Goal: Information Seeking & Learning: Learn about a topic

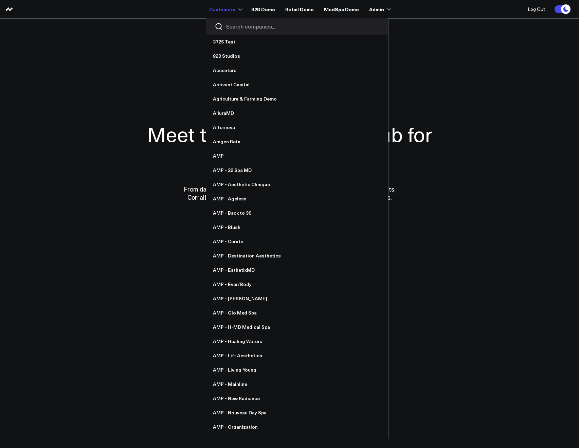
click at [237, 26] on input "Search companies input" at bounding box center [303, 26] width 154 height 7
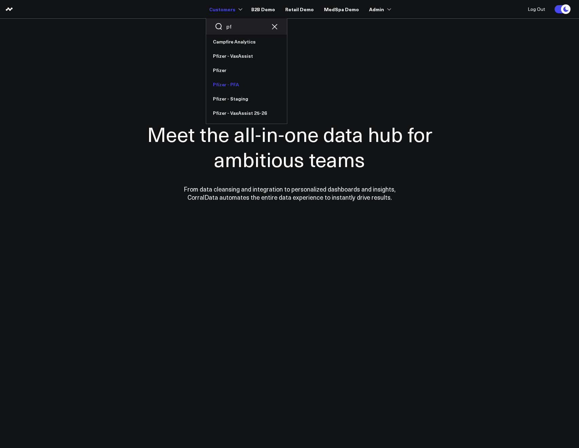
type input "p"
type input "vax"
click at [233, 45] on link "Pfizer - VaxAssist" at bounding box center [246, 42] width 81 height 14
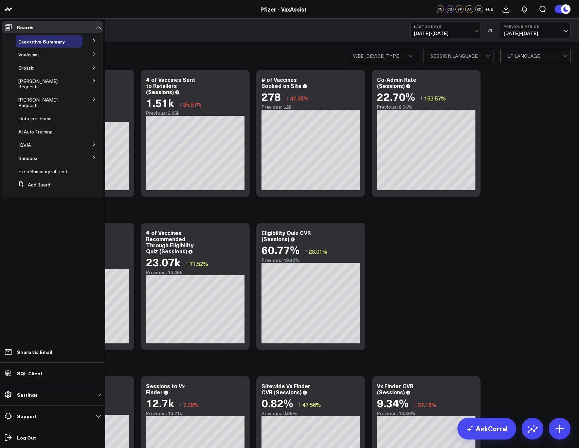
click at [93, 55] on icon at bounding box center [94, 53] width 2 height 3
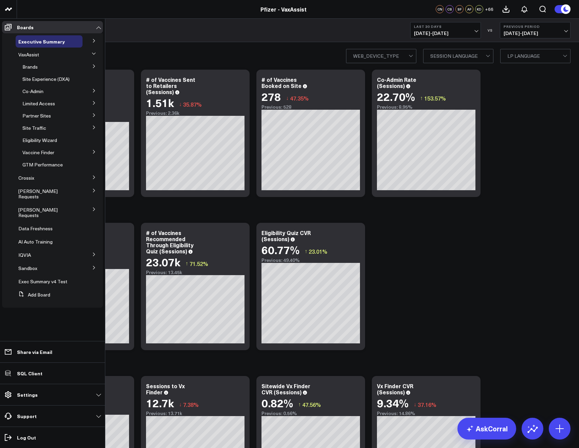
click at [93, 113] on icon at bounding box center [94, 115] width 4 height 4
click at [30, 128] on span "Pfizer for All" at bounding box center [40, 128] width 26 height 6
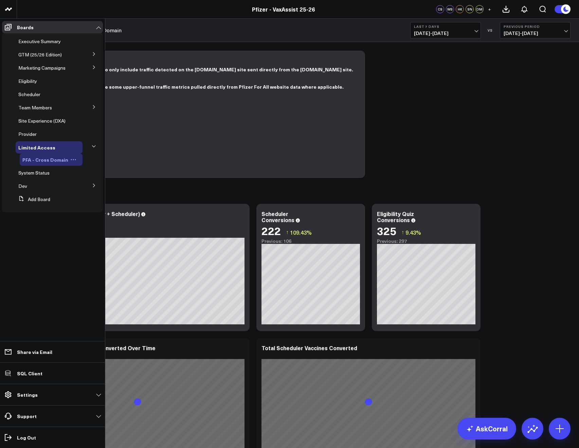
click at [71, 160] on icon at bounding box center [73, 160] width 6 height 6
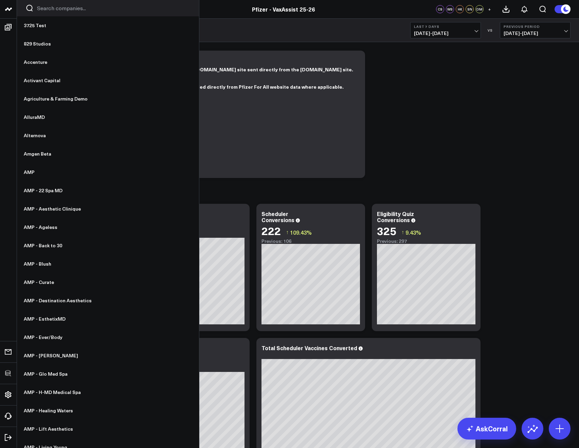
click at [30, 7] on icon "Search companies button" at bounding box center [29, 8] width 8 height 8
click at [48, 7] on input "Search companies input" at bounding box center [114, 7] width 154 height 7
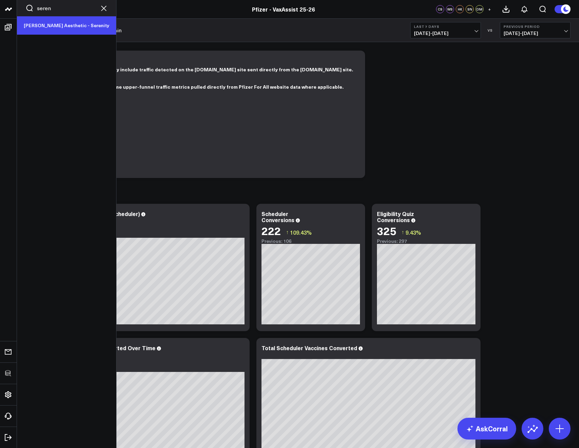
type input "seren"
click at [48, 27] on link "[PERSON_NAME] Aesthetic - Serenity" at bounding box center [66, 25] width 99 height 18
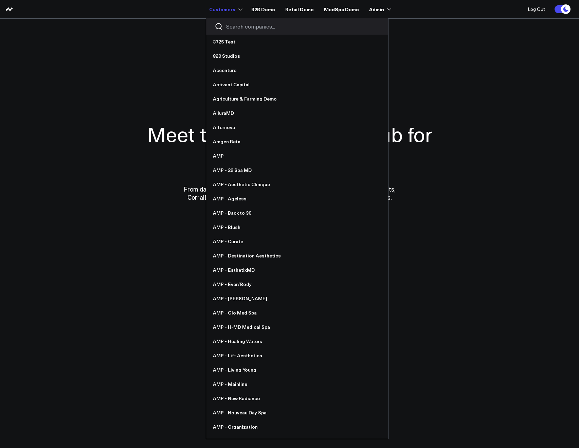
click at [242, 26] on input "Search companies input" at bounding box center [303, 26] width 154 height 7
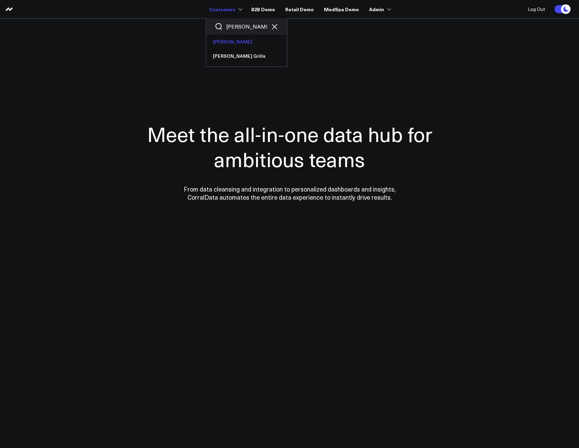
type input "[PERSON_NAME]"
click at [229, 36] on link "[PERSON_NAME]" at bounding box center [246, 42] width 81 height 14
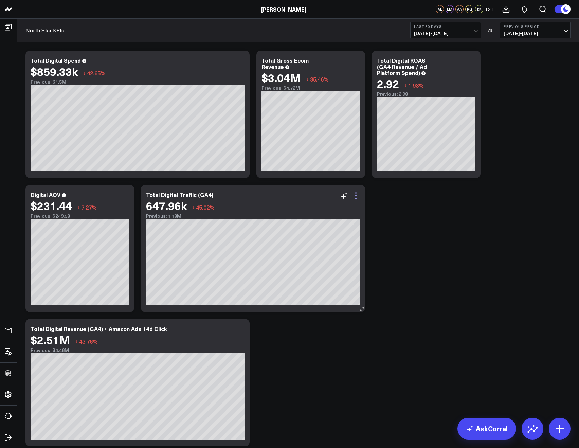
click at [356, 196] on icon at bounding box center [356, 195] width 1 height 1
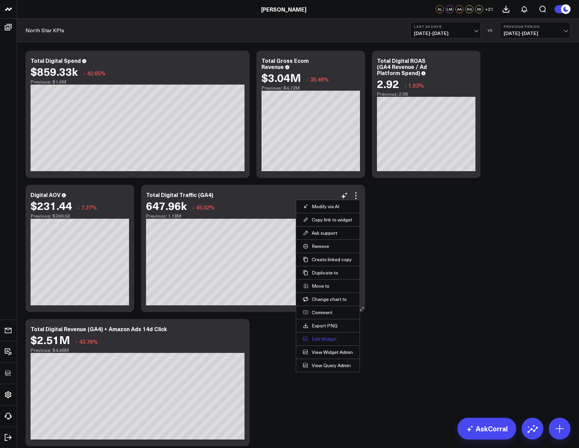
click at [326, 341] on button "Edit Widget" at bounding box center [328, 339] width 50 height 6
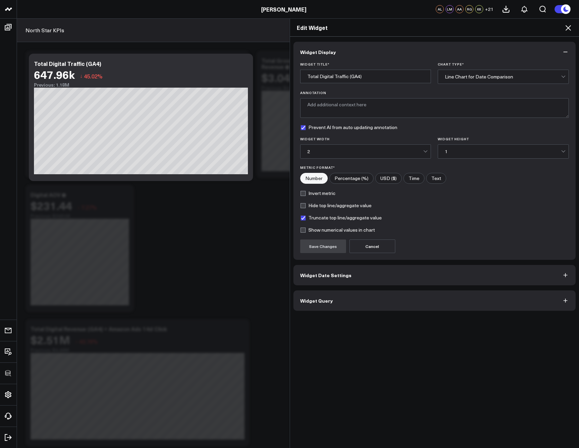
click at [345, 302] on button "Widget Query" at bounding box center [435, 301] width 283 height 20
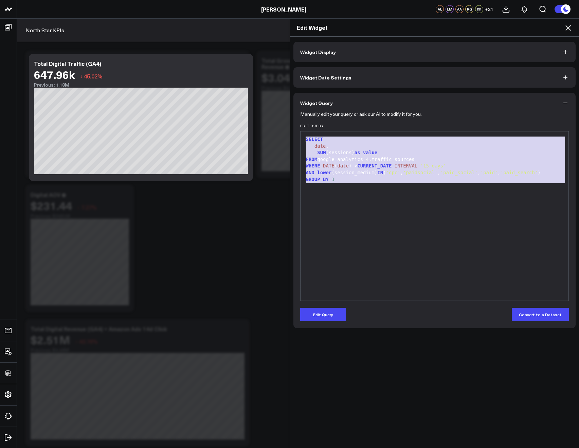
drag, startPoint x: 375, startPoint y: 190, endPoint x: 281, endPoint y: 129, distance: 112.0
click at [281, 129] on div "Edit Widget Widget Display Widget Date Settings Widget Query Manually edit your…" at bounding box center [289, 233] width 579 height 430
copy div "SELECT date , SUM (sessions) as value FROM google_analytics_4.traffic_sources W…"
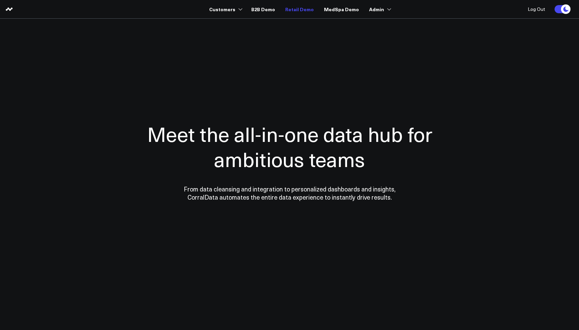
click at [298, 8] on link "Retail Demo" at bounding box center [299, 9] width 29 height 12
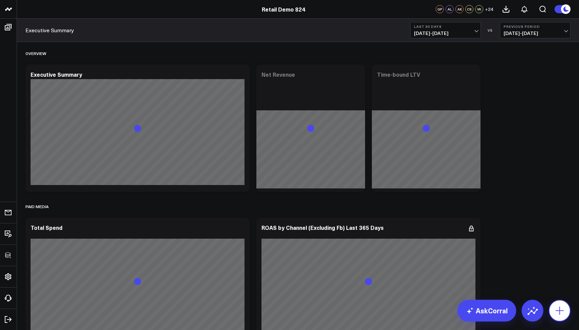
click at [562, 316] on icon at bounding box center [560, 311] width 11 height 11
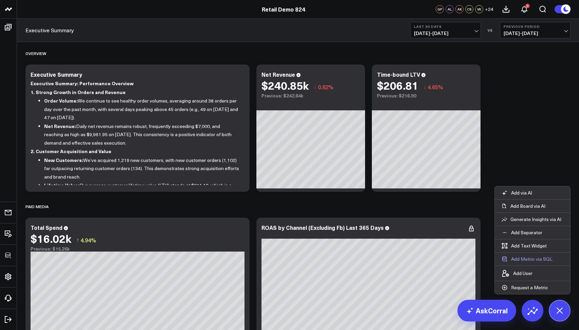
click at [524, 258] on button "Add Metric via SQL" at bounding box center [527, 259] width 65 height 13
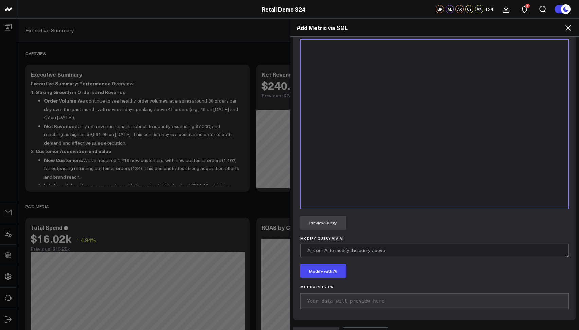
scroll to position [297, 0]
click at [569, 26] on icon at bounding box center [569, 28] width 8 height 8
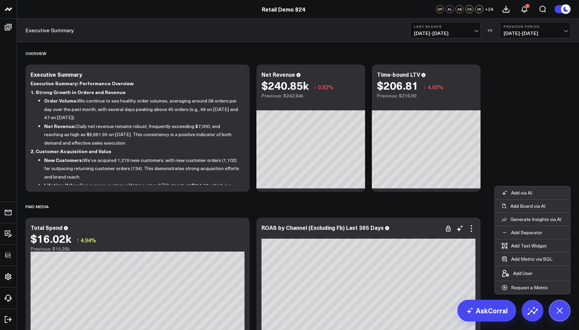
scroll to position [72, 0]
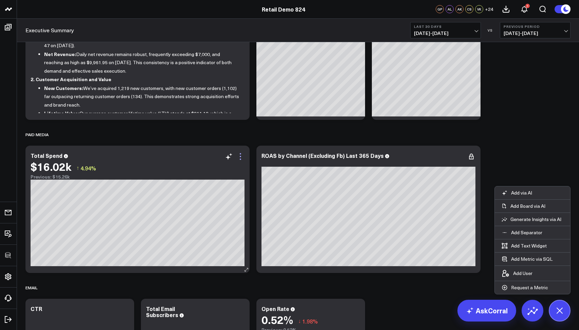
click at [241, 159] on icon at bounding box center [240, 159] width 1 height 1
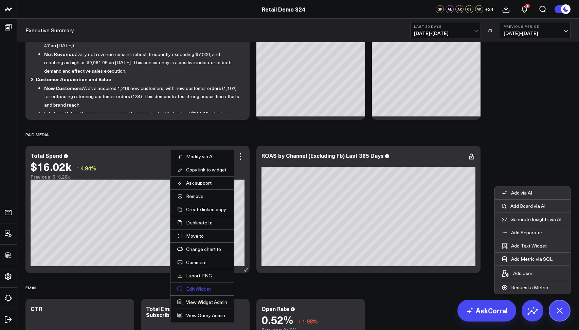
click at [187, 286] on button "Edit Widget" at bounding box center [202, 289] width 50 height 6
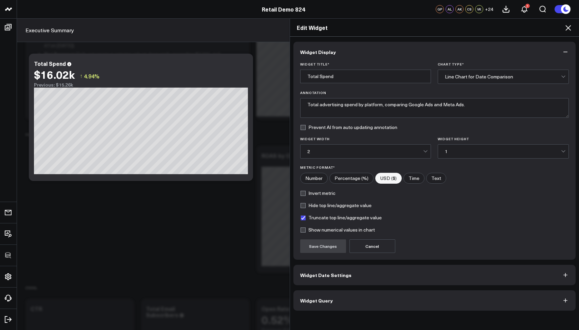
click at [333, 295] on button "Widget Query" at bounding box center [435, 301] width 283 height 20
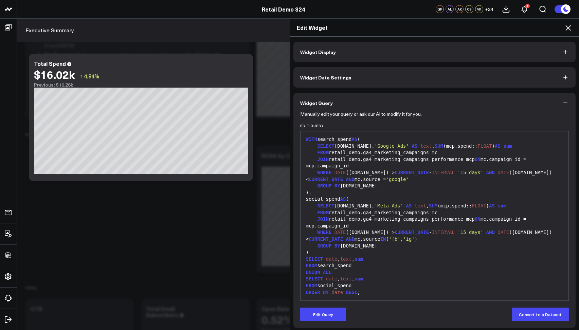
click at [313, 307] on form "Manually edit your query or ask our AI to modify it for you. Edit Query 99 1 2 …" at bounding box center [434, 217] width 269 height 208
click at [322, 312] on button "Edit Query" at bounding box center [323, 315] width 46 height 14
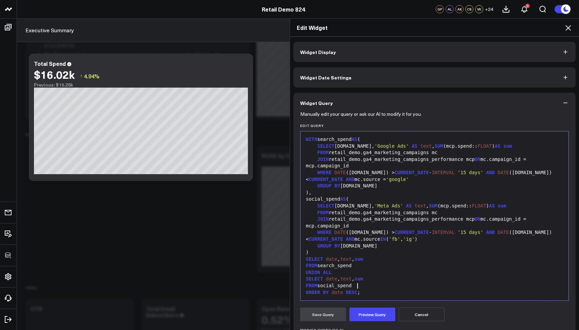
click at [376, 283] on div "FROM social_spend" at bounding box center [435, 286] width 262 height 7
click at [370, 289] on div "FROM social_spend" at bounding box center [435, 286] width 262 height 7
click at [365, 296] on div "WITH search_spend AS ( SELECT mcp.date, 'Google Ads' AS text , SUM (mcp.spend::…" at bounding box center [435, 216] width 262 height 162
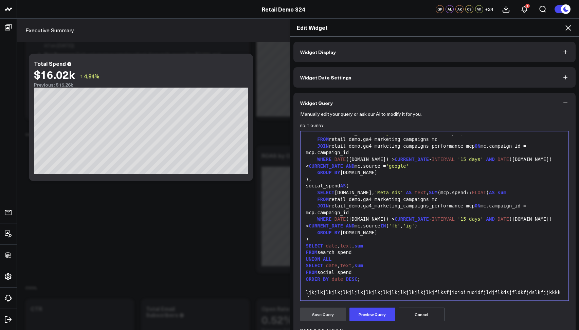
scroll to position [20, 0]
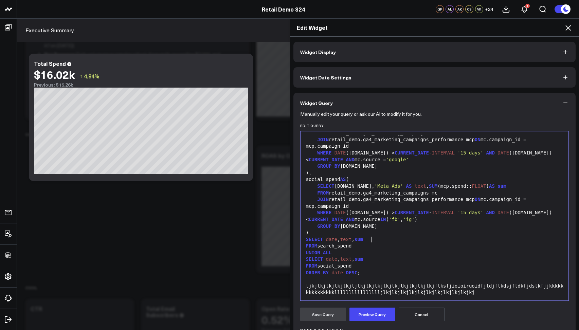
click at [381, 242] on div "SELECT date , text , sum" at bounding box center [435, 240] width 262 height 7
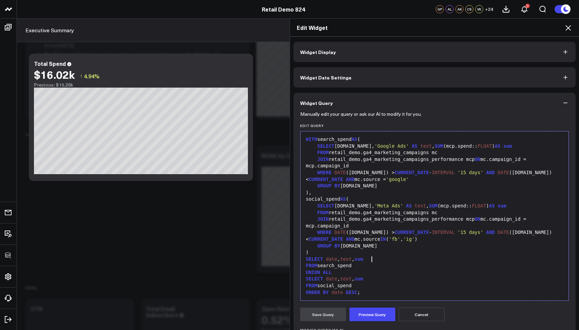
scroll to position [13, 0]
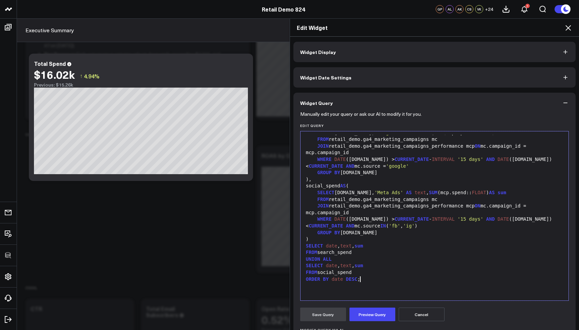
click at [372, 279] on div "ORDER BY date DESC ;" at bounding box center [435, 279] width 262 height 7
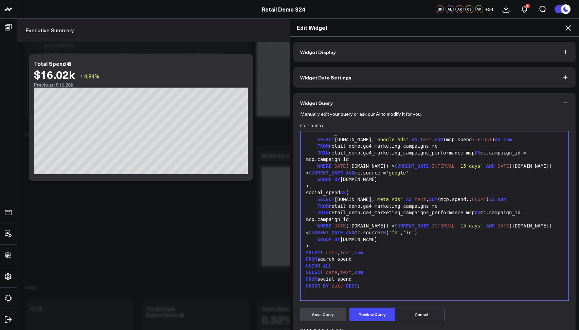
scroll to position [0, 0]
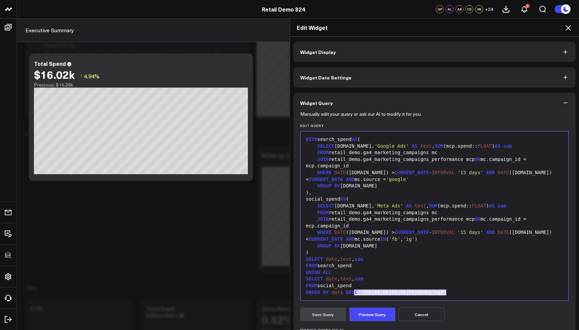
drag, startPoint x: 452, startPoint y: 291, endPoint x: 353, endPoint y: 292, distance: 98.9
click at [353, 292] on div "ORDER BY date DESC ; jhkjhkjhkjhkjhkjhkjbbmhgjhgjh" at bounding box center [435, 293] width 262 height 7
click at [373, 291] on div "ORDER BY date DESC ; jhkjhkjhkjhkjhkjhkjbbmhgjhgjh" at bounding box center [435, 293] width 262 height 7
drag, startPoint x: 360, startPoint y: 293, endPoint x: 467, endPoint y: 293, distance: 106.7
click at [467, 293] on div "ORDER BY date DESC ; jhkjhkjhkjhkjhkjhkjbbmhgjhgjh" at bounding box center [435, 293] width 262 height 7
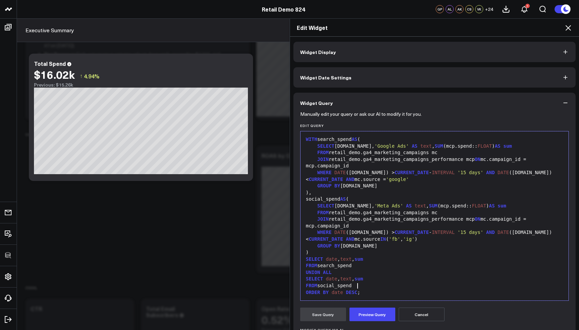
click at [368, 287] on div "FROM social_spend" at bounding box center [435, 286] width 262 height 7
click at [347, 287] on div "FROM social_spend" at bounding box center [435, 286] width 262 height 7
click at [359, 287] on div "FROM social_spend" at bounding box center [435, 286] width 262 height 7
click at [399, 286] on div "FROM social_spend jkhkjhkjhkjhkjh" at bounding box center [435, 286] width 262 height 7
drag, startPoint x: 409, startPoint y: 285, endPoint x: 357, endPoint y: 286, distance: 51.3
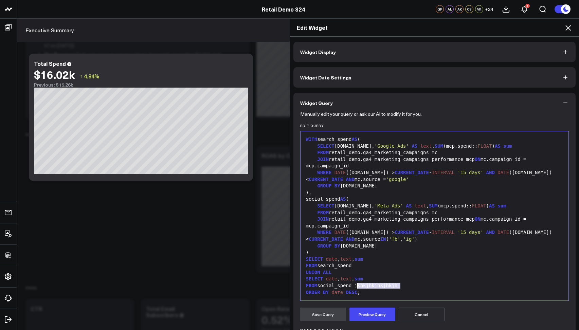
click at [356, 287] on div "FROM social_spend jkhkjhkjhkjhkjh" at bounding box center [435, 286] width 262 height 7
click at [384, 283] on div "FROM social_spend" at bounding box center [435, 286] width 262 height 7
click at [382, 281] on div "SELECT date , text , sum" at bounding box center [435, 279] width 262 height 7
click at [567, 30] on icon at bounding box center [568, 27] width 5 height 5
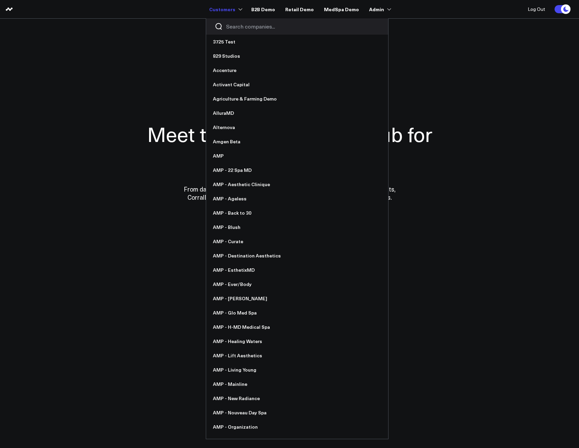
click at [231, 24] on input "Search companies input" at bounding box center [303, 26] width 154 height 7
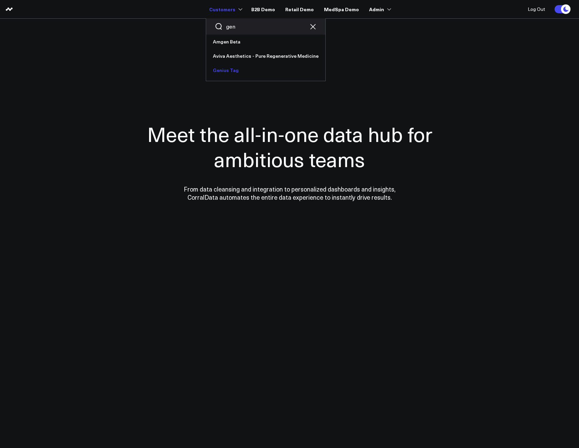
type input "gen"
click at [233, 68] on link "Genius Tag" at bounding box center [265, 70] width 119 height 14
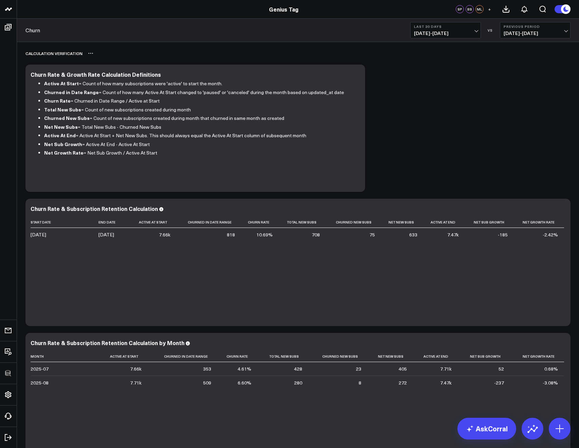
click at [30, 54] on div "Calculation Verification" at bounding box center [53, 54] width 57 height 16
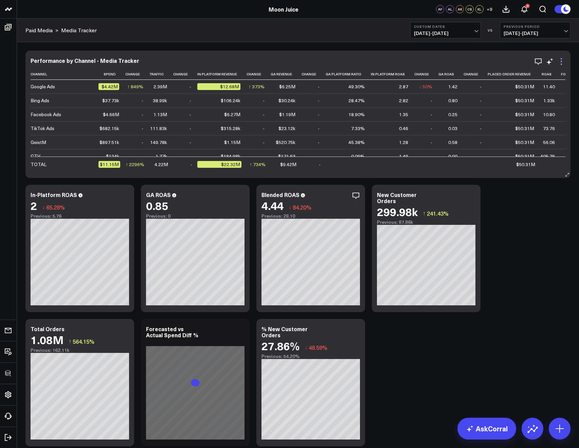
click at [561, 62] on icon at bounding box center [562, 61] width 8 height 8
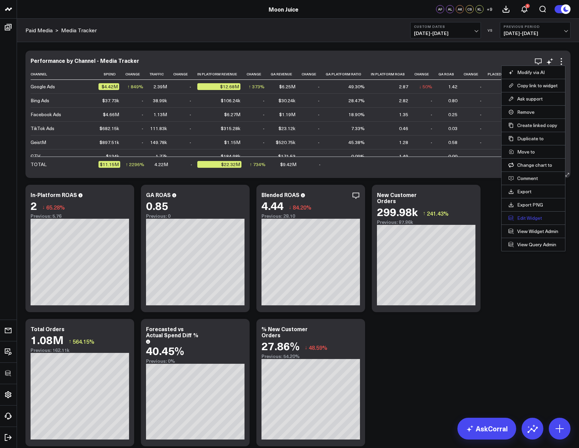
click at [528, 215] on button "Edit Widget" at bounding box center [534, 218] width 50 height 6
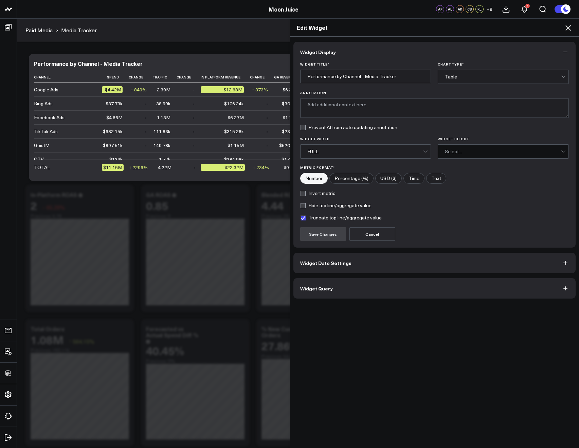
click at [401, 285] on button "Widget Query" at bounding box center [435, 288] width 283 height 20
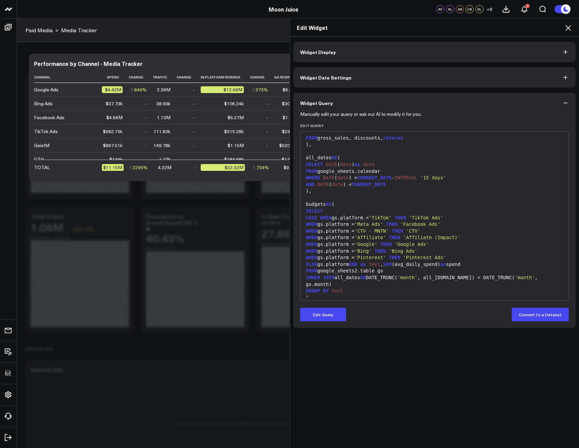
scroll to position [1744, 0]
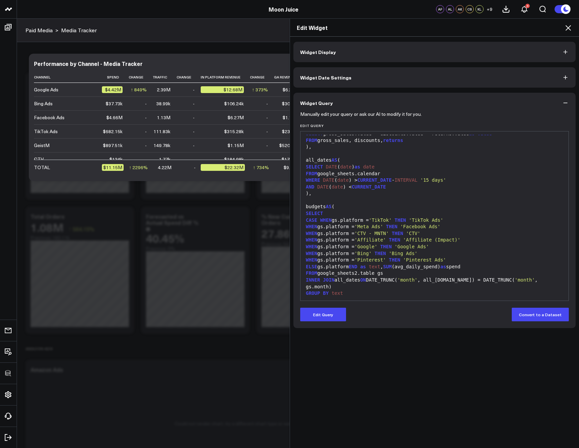
click at [560, 34] on div "Edit Widget" at bounding box center [435, 28] width 290 height 18
click at [566, 29] on icon at bounding box center [569, 28] width 8 height 8
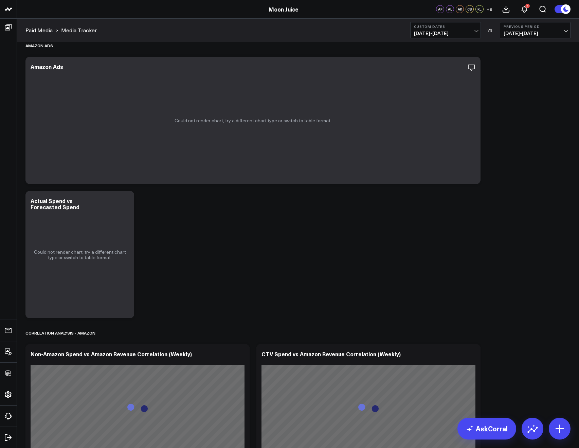
scroll to position [416, 0]
click at [428, 34] on span "01/01/20 - 08/15/25" at bounding box center [445, 33] width 63 height 5
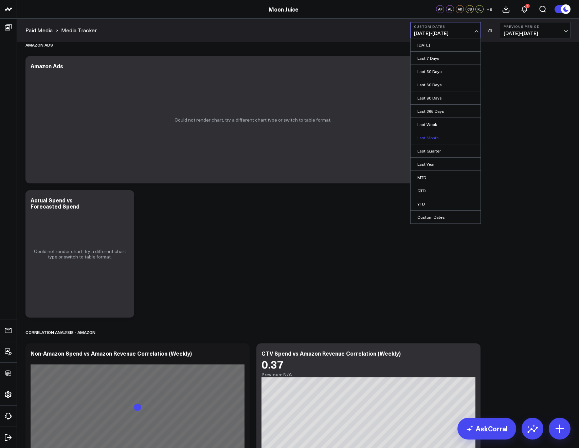
click at [432, 135] on link "Last Month" at bounding box center [446, 137] width 70 height 13
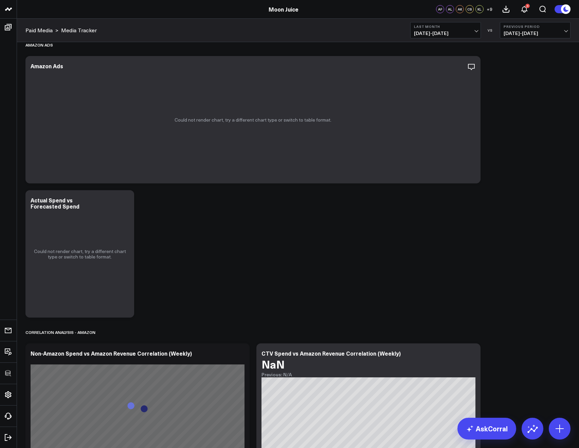
click at [421, 29] on button "Last Month 07/01/25 - 07/31/25" at bounding box center [446, 30] width 71 height 16
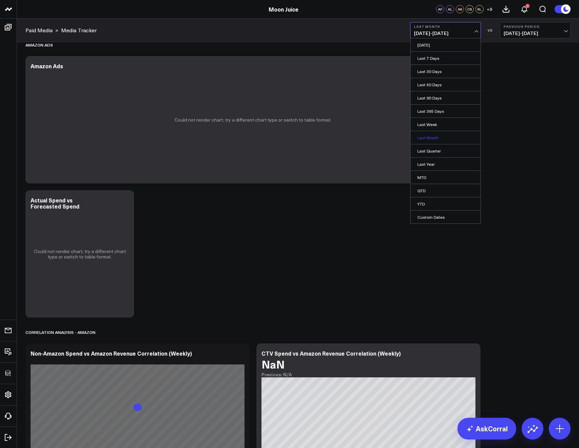
click at [428, 133] on link "Last Month" at bounding box center [446, 137] width 70 height 13
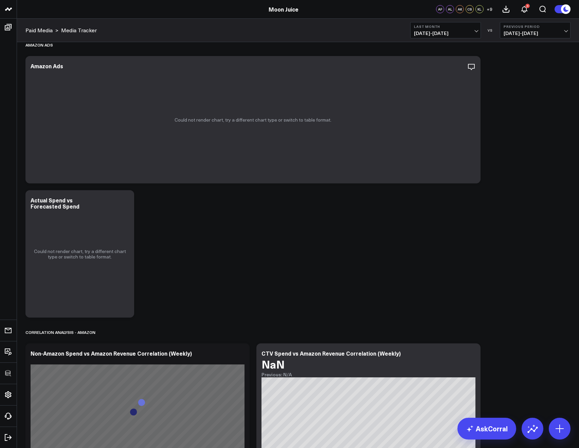
click at [427, 28] on b "Last Month" at bounding box center [445, 26] width 63 height 4
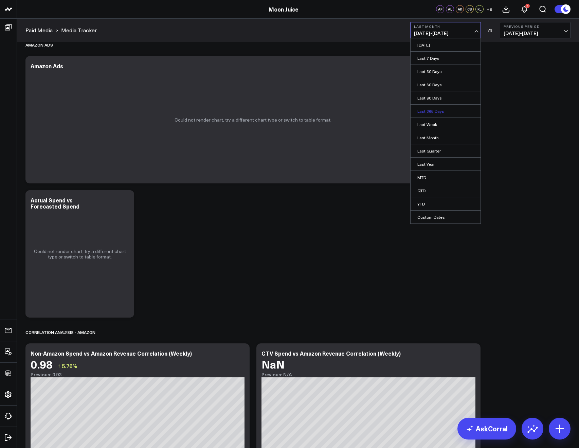
click at [434, 105] on link "Last 365 Days" at bounding box center [446, 111] width 70 height 13
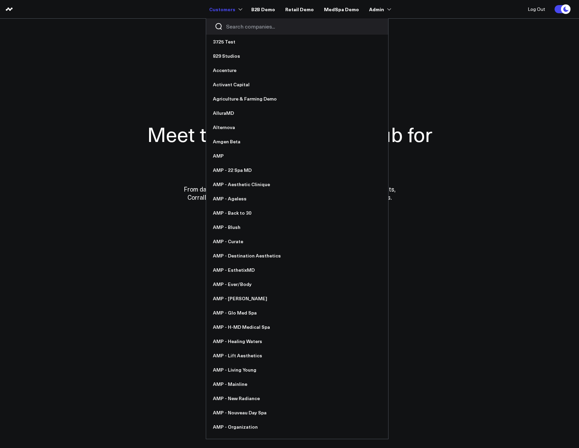
click at [236, 26] on input "Search companies input" at bounding box center [303, 26] width 154 height 7
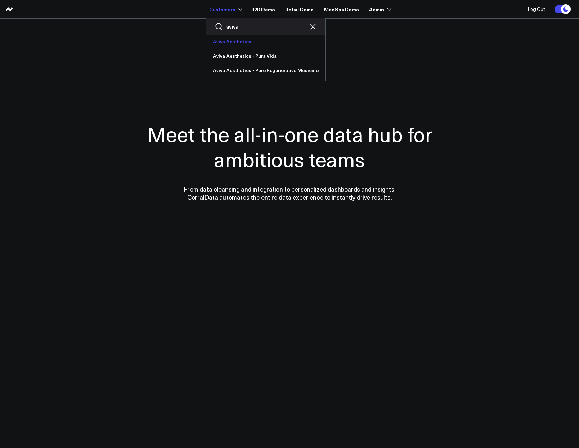
type input "aviva"
click at [231, 44] on link "Aviva Aesthetics" at bounding box center [265, 42] width 119 height 14
